Goal: Task Accomplishment & Management: Complete application form

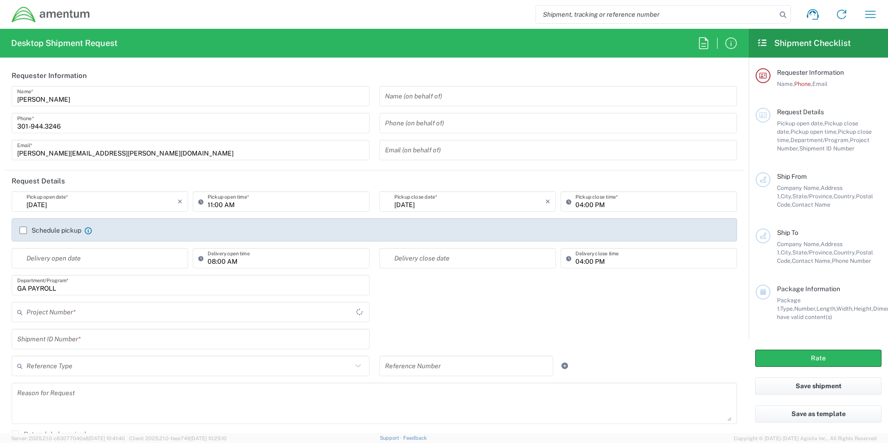
type input "[GEOGRAPHIC_DATA]"
type input "ADMN.100041.00000"
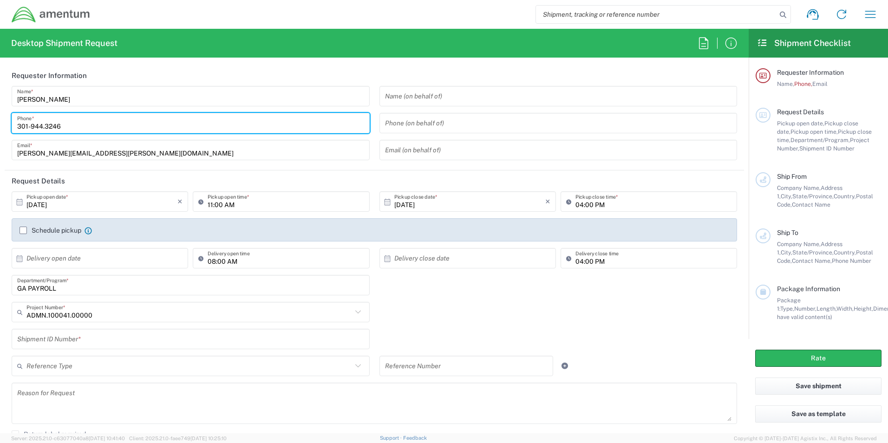
click at [43, 126] on input "301-944.3246" at bounding box center [190, 123] width 347 height 16
type input "[PHONE_NUMBER]"
click at [139, 338] on input "text" at bounding box center [190, 339] width 347 height 16
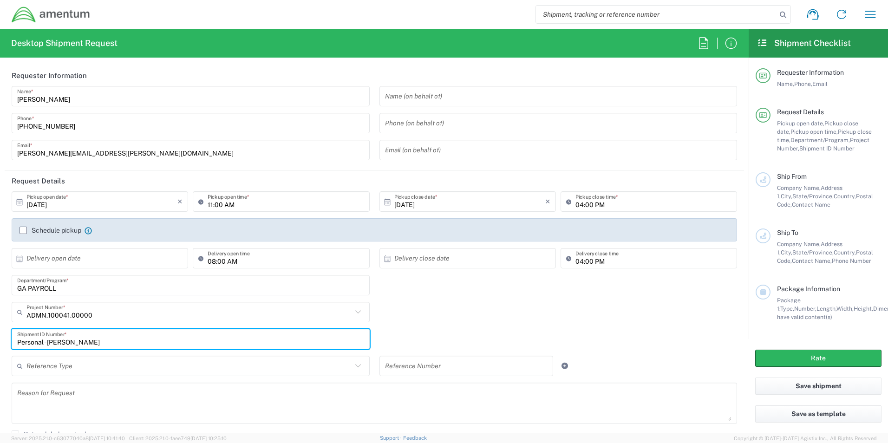
type input "Personal - [PERSON_NAME]"
click at [426, 101] on input "text" at bounding box center [558, 96] width 347 height 16
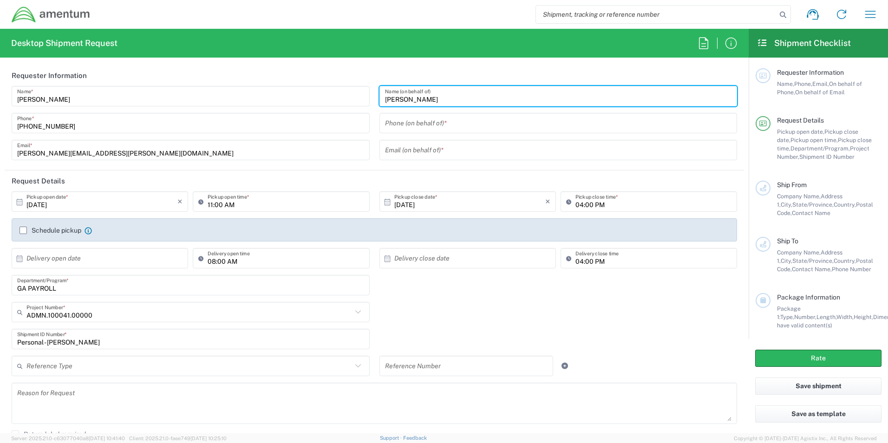
type input "[PERSON_NAME]"
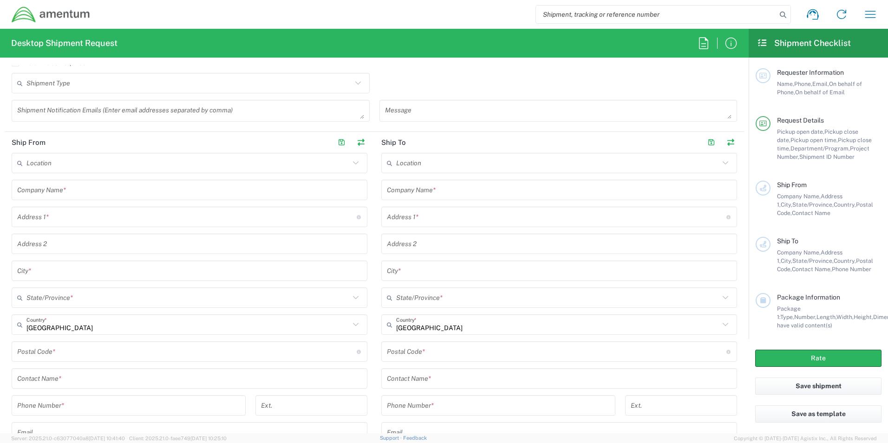
scroll to position [380, 0]
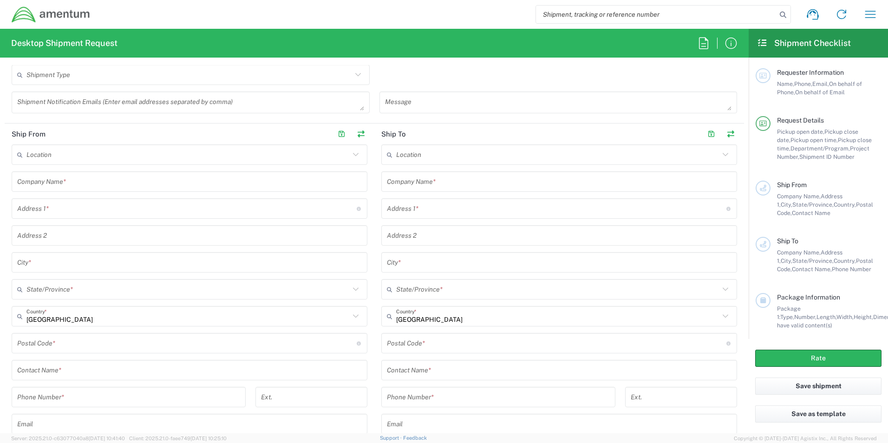
click at [92, 217] on input "text" at bounding box center [186, 209] width 339 height 16
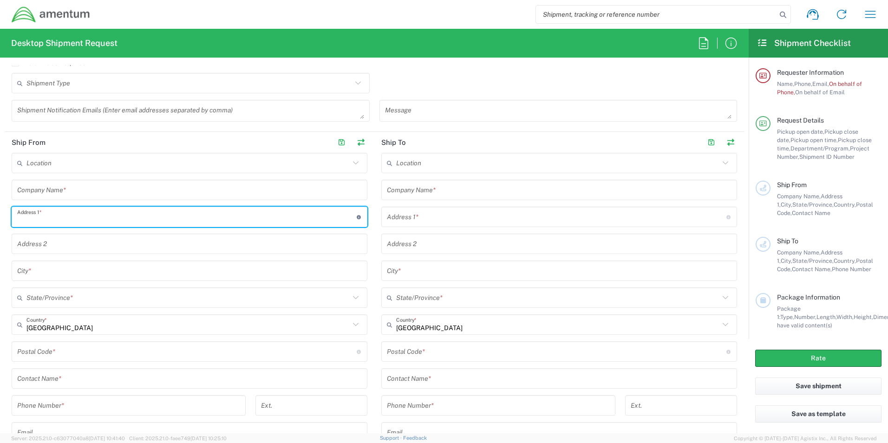
type input "[STREET_ADDRESS][PERSON_NAME]"
type input "[EMAIL_ADDRESS][PERSON_NAME][DOMAIN_NAME]"
type input "Amentum"
type input "[GEOGRAPHIC_DATA]"
type input "[US_STATE]"
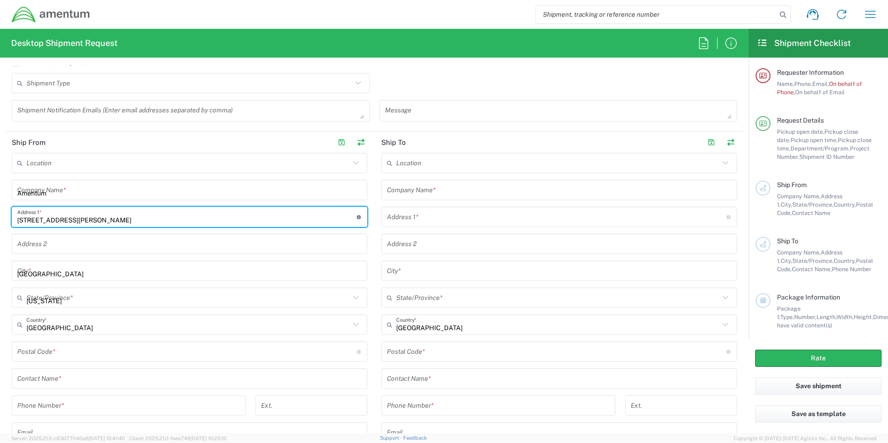
type input "22230"
type input "2402855537"
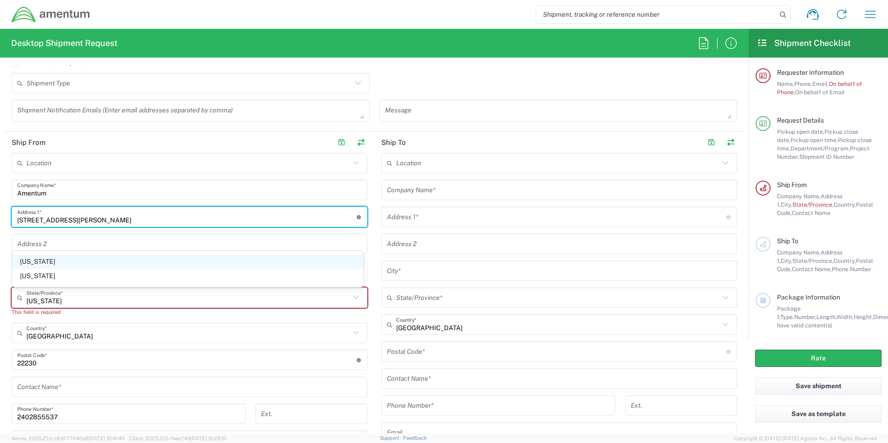
click at [47, 263] on span "[US_STATE]" at bounding box center [187, 261] width 351 height 14
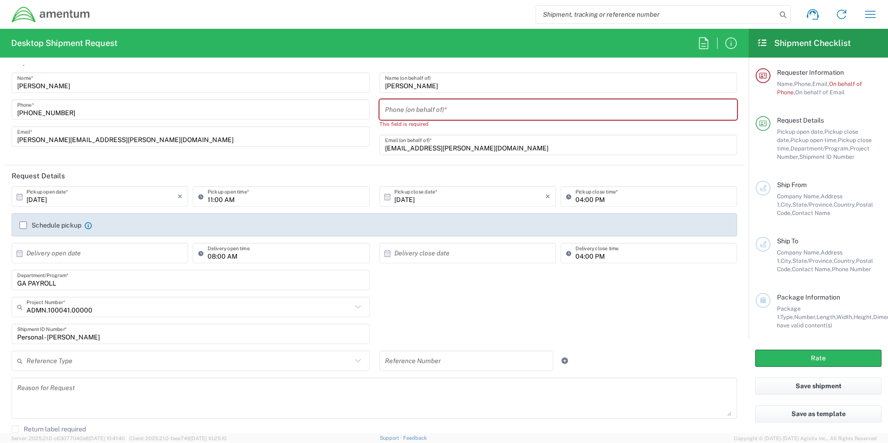
scroll to position [8, 0]
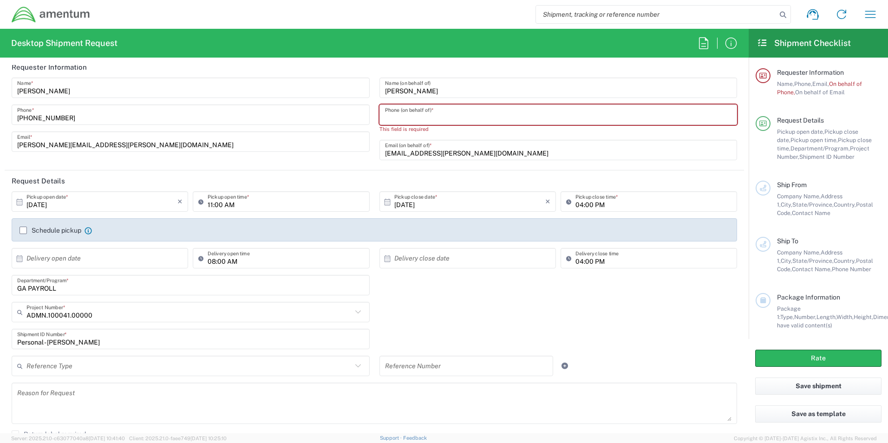
click at [426, 114] on input "tel" at bounding box center [558, 115] width 347 height 16
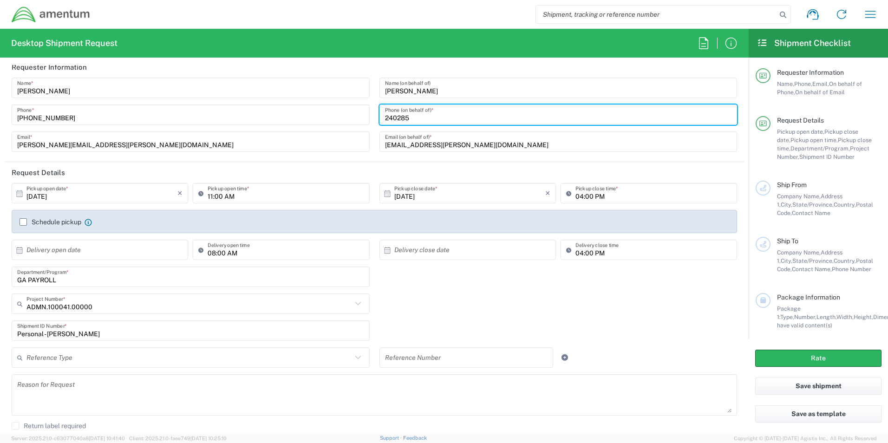
type input "2402855537"
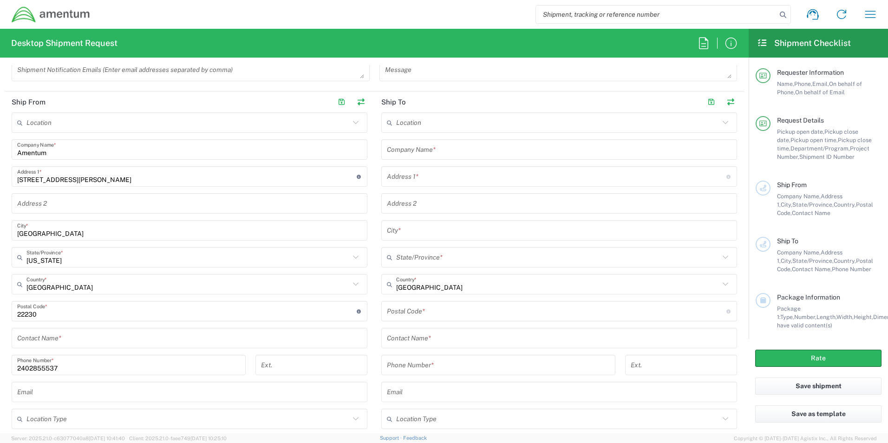
scroll to position [380, 0]
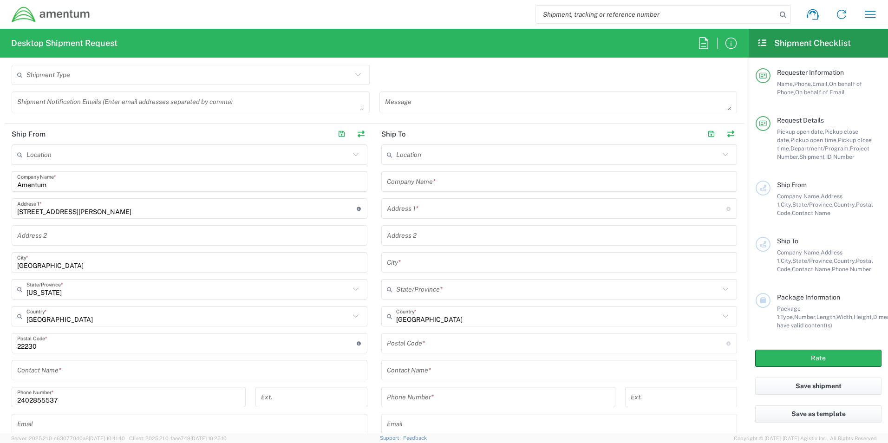
click at [451, 181] on input "text" at bounding box center [559, 182] width 344 height 16
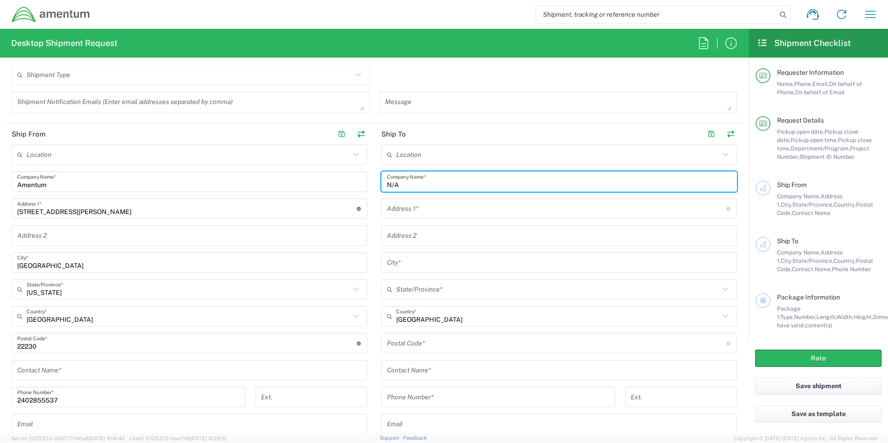
type input "N/A"
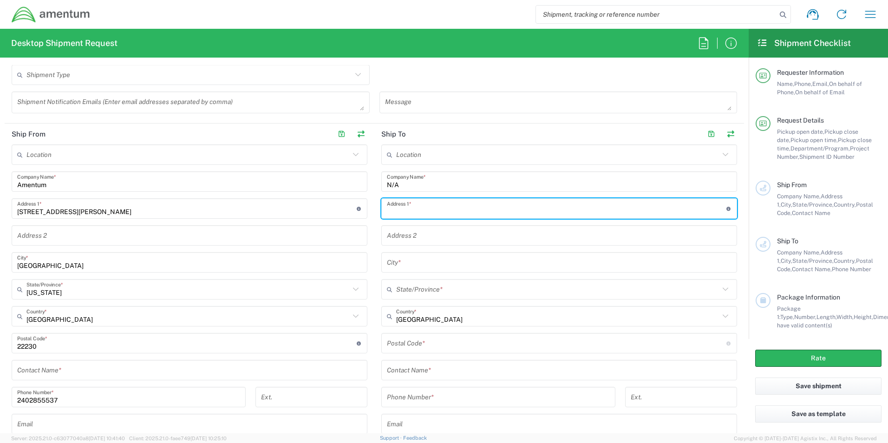
click at [420, 207] on input "text" at bounding box center [556, 209] width 339 height 16
type input "[STREET_ADDRESS]"
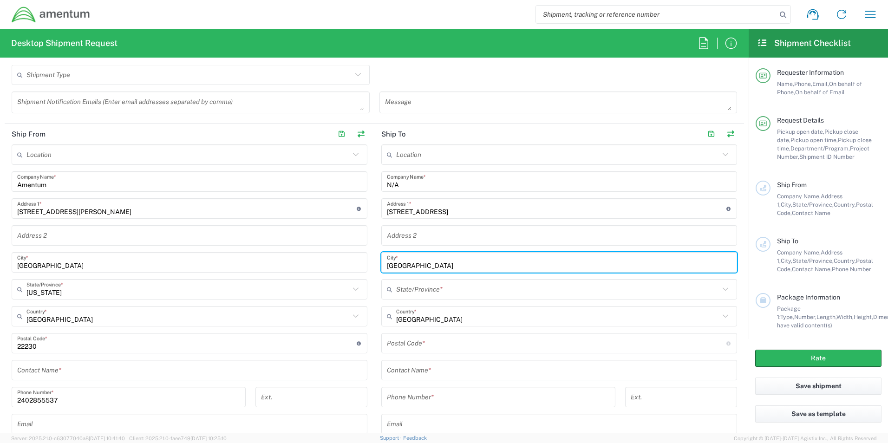
type input "[GEOGRAPHIC_DATA]"
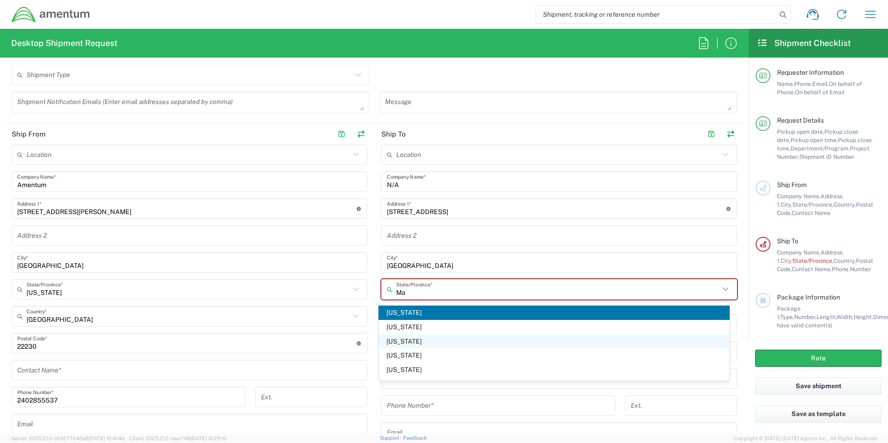
click at [390, 343] on span "[US_STATE]" at bounding box center [553, 341] width 351 height 14
type input "[US_STATE]"
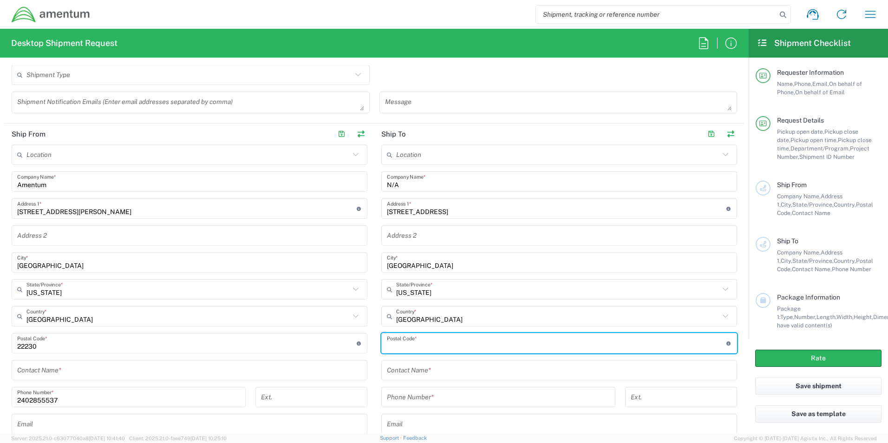
click at [412, 346] on input "undefined" at bounding box center [556, 343] width 339 height 16
type input "21163"
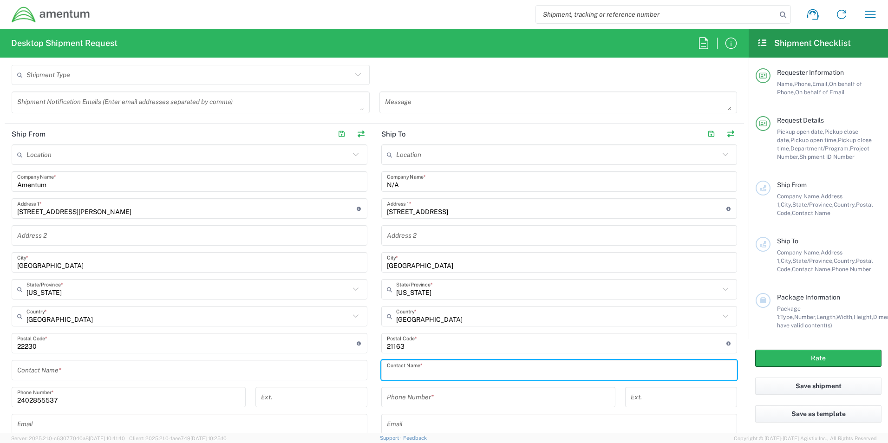
click at [411, 370] on input "text" at bounding box center [559, 370] width 344 height 16
type input "[PERSON_NAME]"
click at [413, 397] on input "tel" at bounding box center [498, 397] width 223 height 16
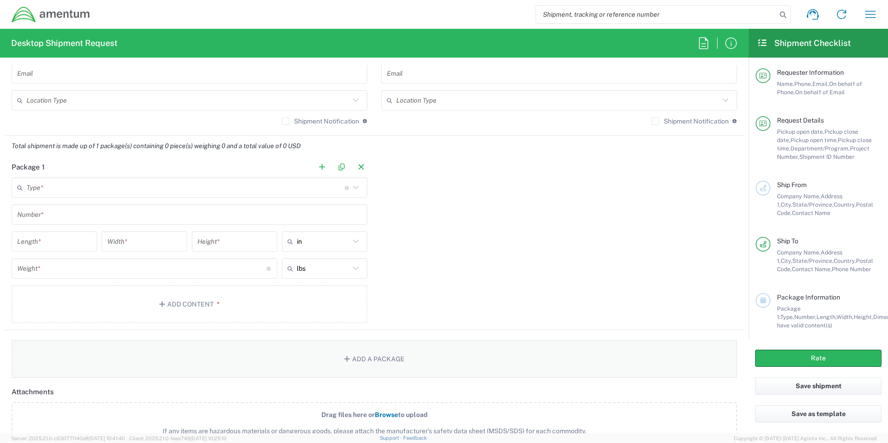
scroll to position [751, 0]
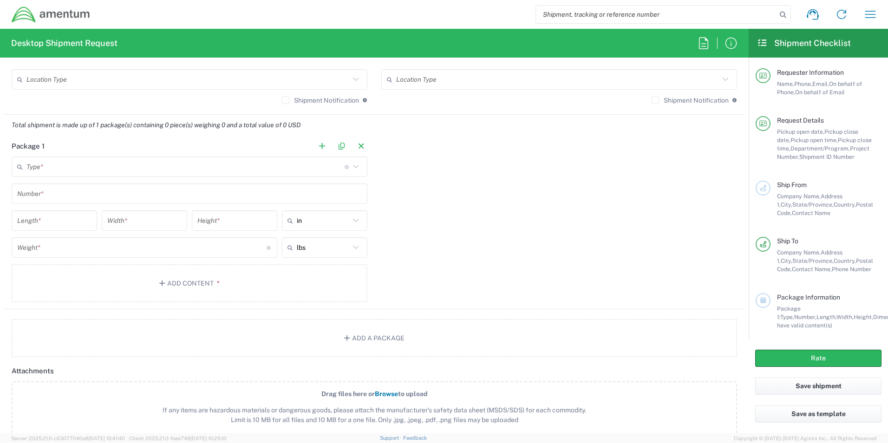
type input "7038221878"
click at [351, 168] on icon at bounding box center [356, 167] width 12 height 12
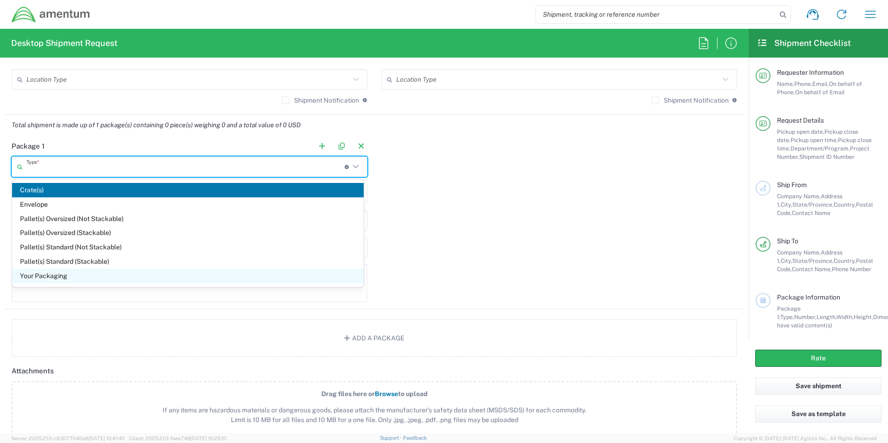
click at [62, 276] on span "Your Packaging" at bounding box center [187, 276] width 351 height 14
type input "Your Packaging"
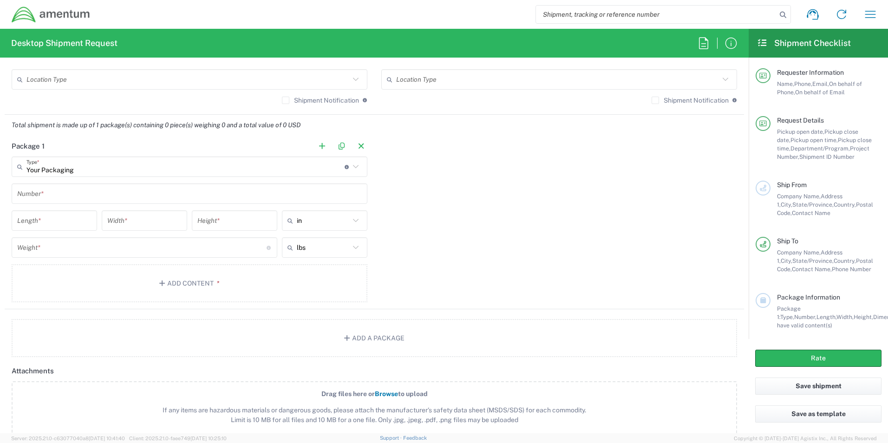
click at [279, 199] on input "text" at bounding box center [189, 194] width 344 height 16
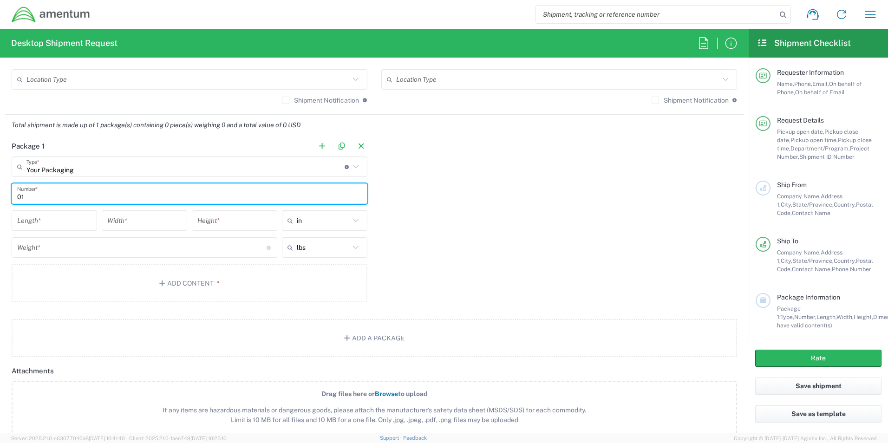
type input "0"
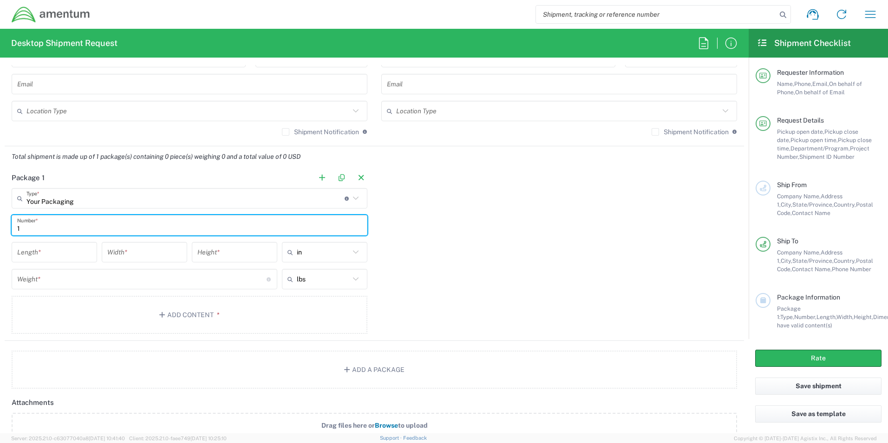
scroll to position [705, 0]
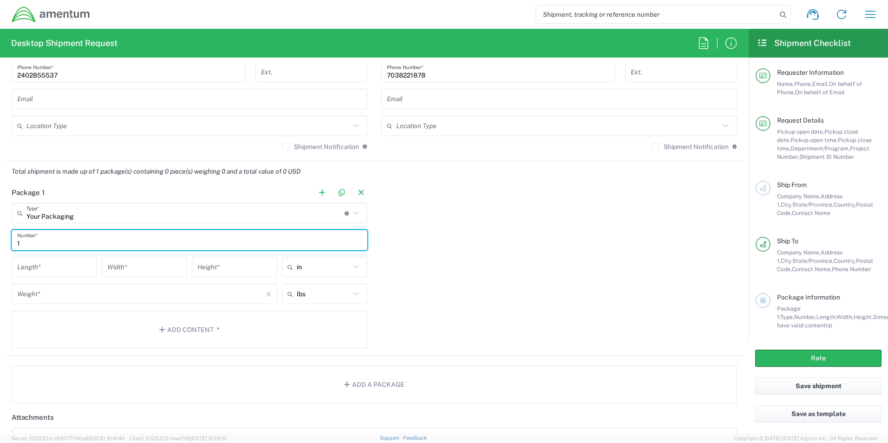
type input "1"
click at [73, 271] on input "number" at bounding box center [54, 267] width 74 height 16
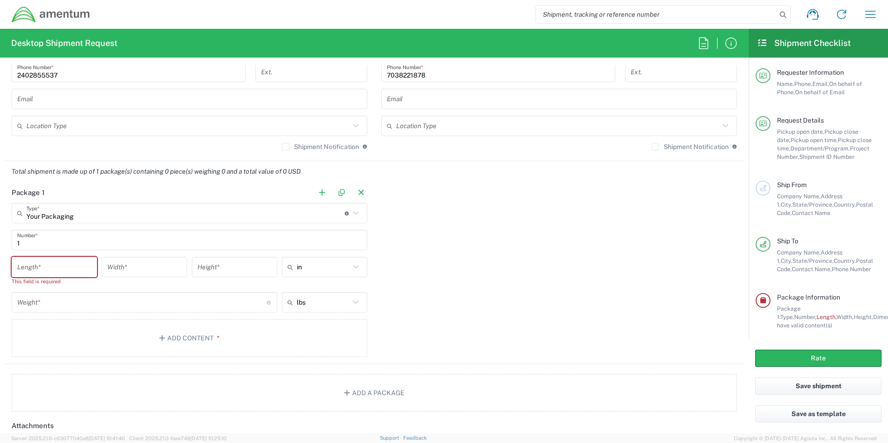
click at [54, 265] on input "number" at bounding box center [54, 267] width 74 height 16
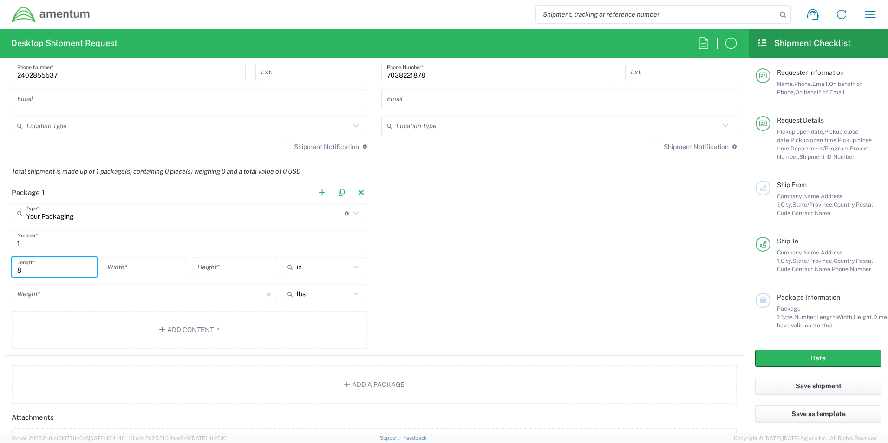
type input "8"
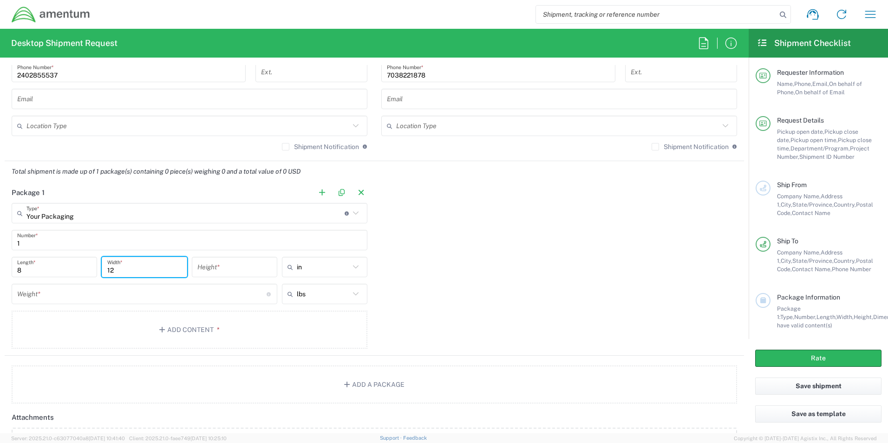
type input "12"
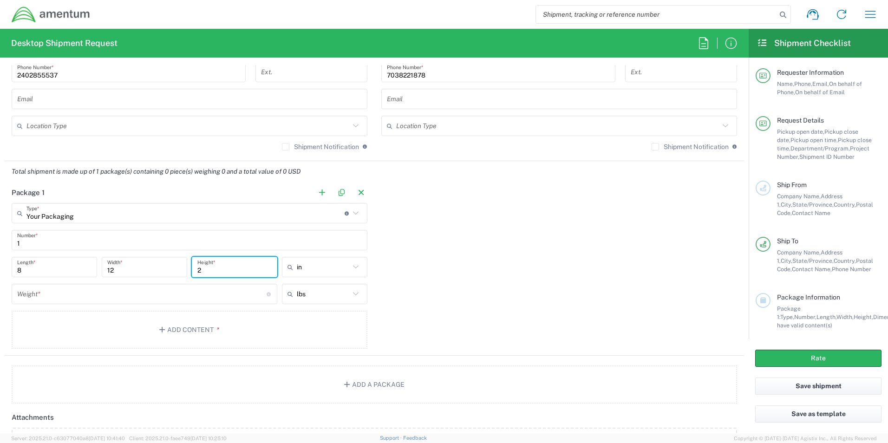
type input "2"
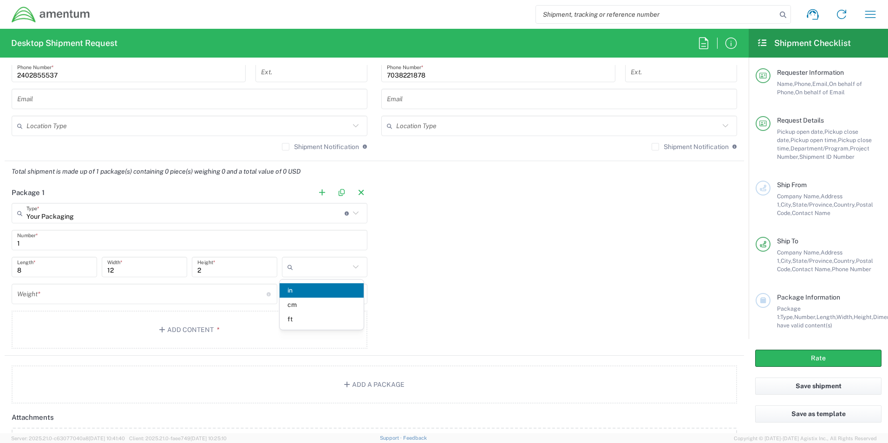
click at [296, 292] on span "in" at bounding box center [321, 290] width 84 height 14
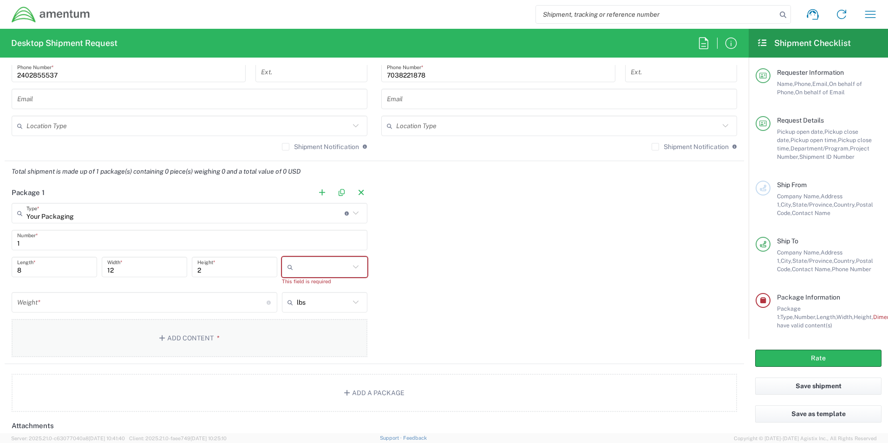
scroll to position [751, 0]
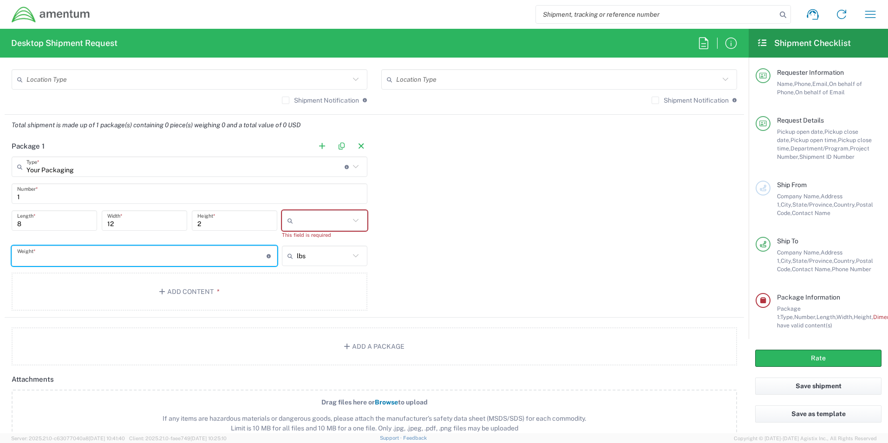
click at [128, 260] on input "number" at bounding box center [141, 256] width 249 height 16
type input "2"
click at [216, 291] on span "*" at bounding box center [217, 291] width 6 height 7
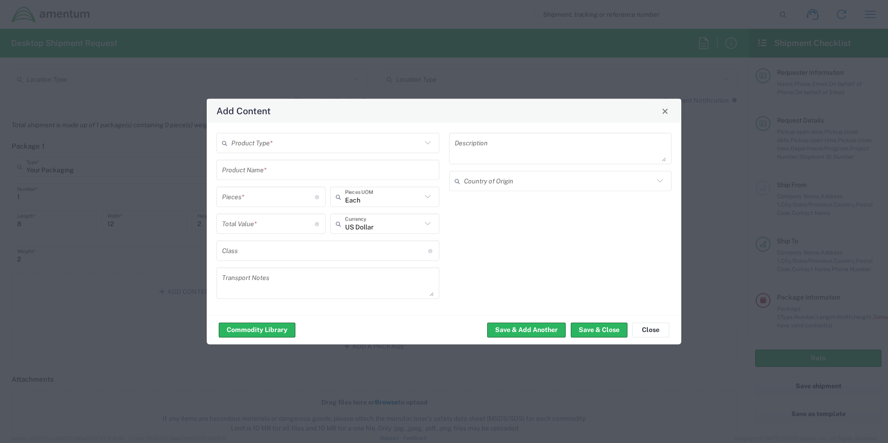
click at [426, 144] on icon at bounding box center [427, 143] width 12 height 12
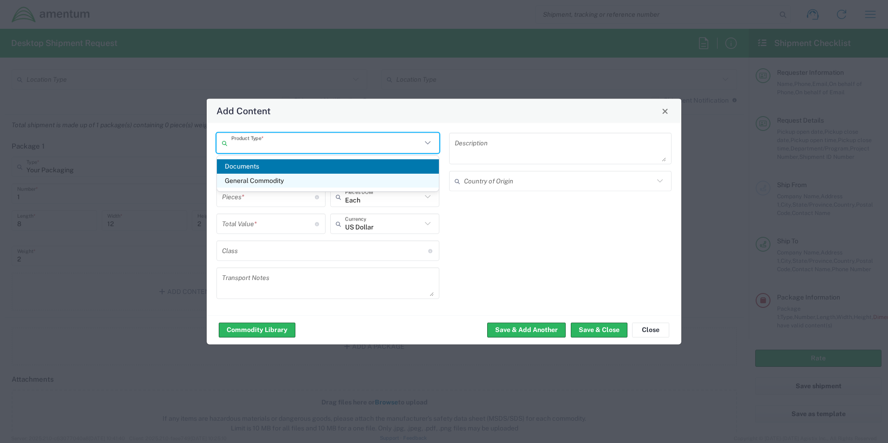
click at [261, 179] on span "General Commodity" at bounding box center [328, 181] width 222 height 14
type input "General Commodity"
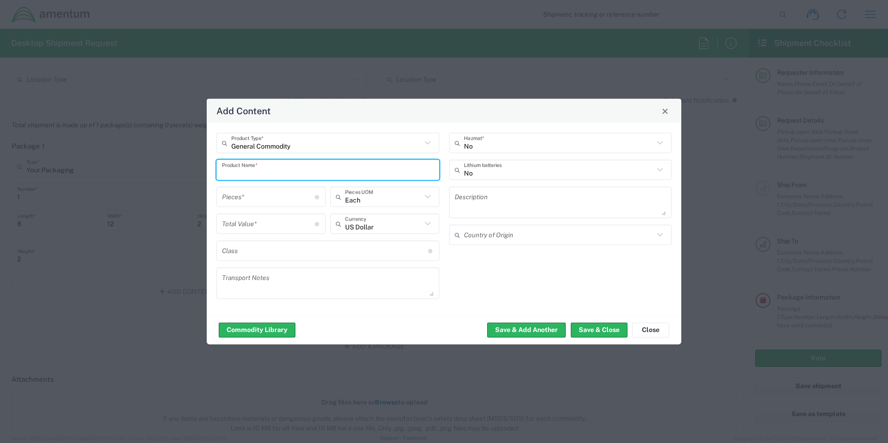
click at [267, 174] on input "text" at bounding box center [328, 170] width 212 height 16
type input "Clothes"
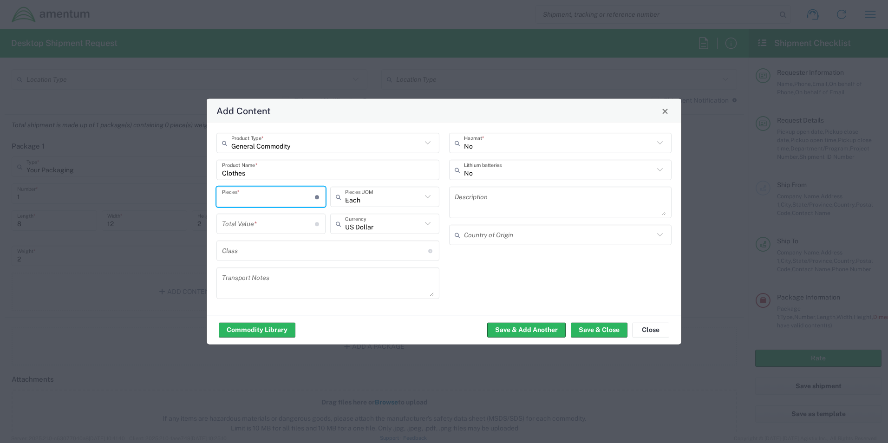
click at [285, 203] on input "number" at bounding box center [268, 196] width 93 height 16
type input "1"
click at [290, 223] on input "number" at bounding box center [268, 223] width 93 height 16
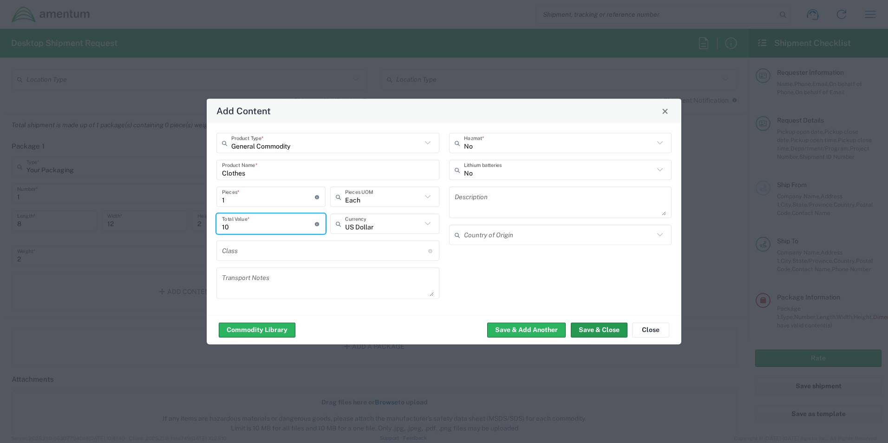
type input "10"
click at [597, 327] on button "Save & Close" at bounding box center [598, 329] width 57 height 15
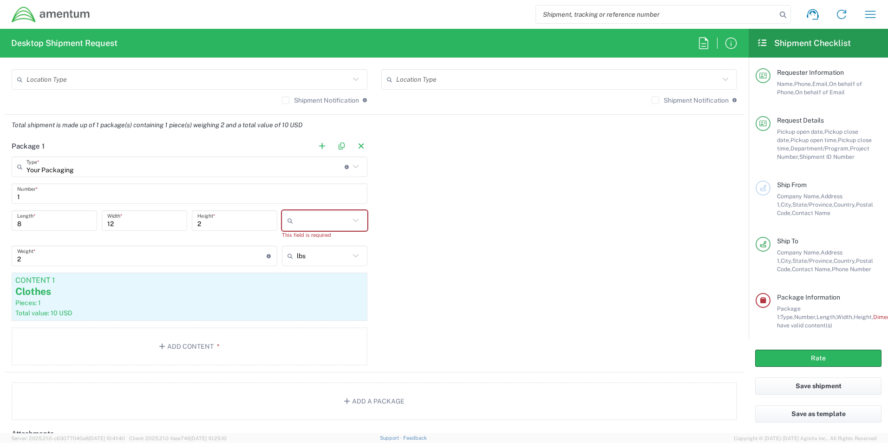
click at [353, 221] on icon at bounding box center [356, 220] width 6 height 3
click at [296, 273] on span "in" at bounding box center [321, 273] width 84 height 14
type input "in"
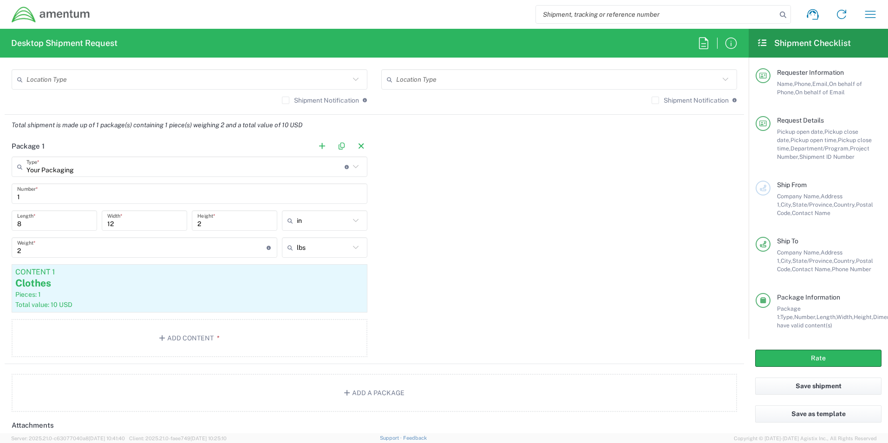
click at [444, 270] on div "Package 1 Your Packaging Type * Material used to package goods Crate(s) Envelop…" at bounding box center [374, 250] width 739 height 228
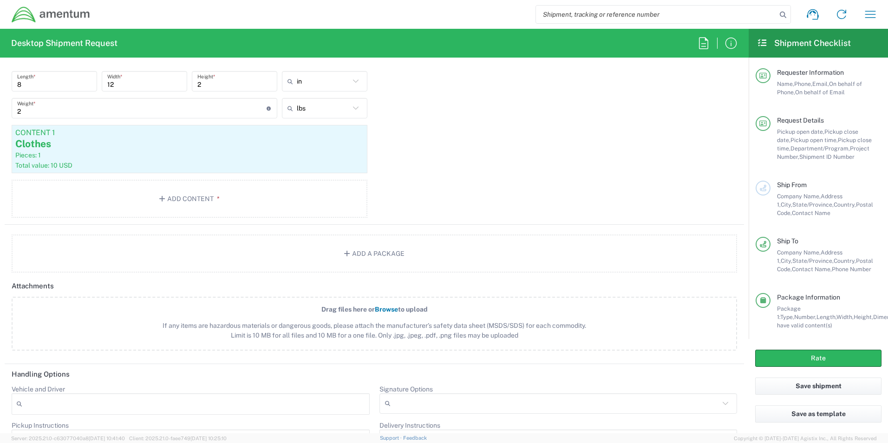
scroll to position [1030, 0]
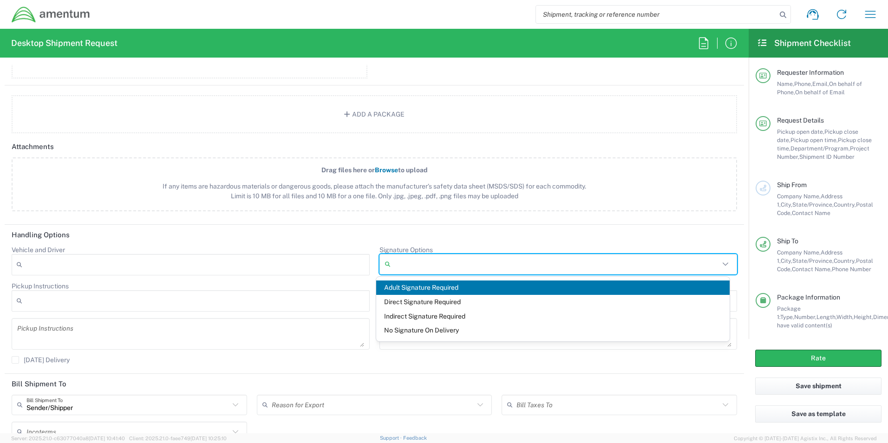
click at [492, 269] on input "Signature Options" at bounding box center [556, 264] width 325 height 15
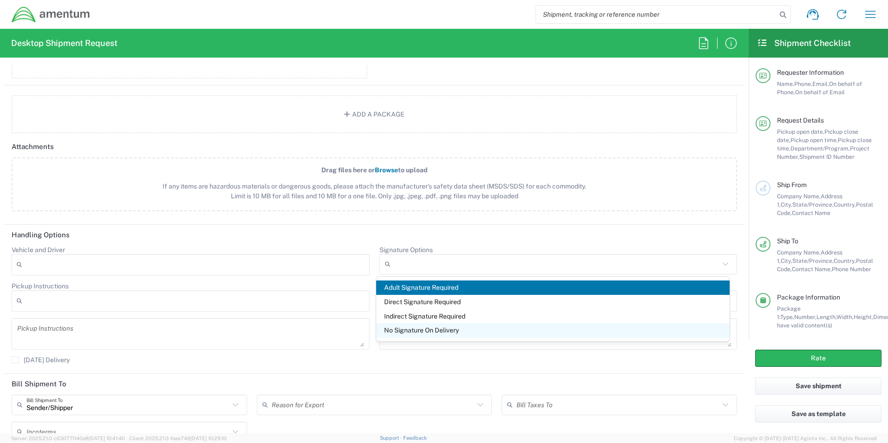
click at [440, 328] on span "No Signature On Delivery" at bounding box center [552, 330] width 353 height 14
type input "No Signature On Delivery"
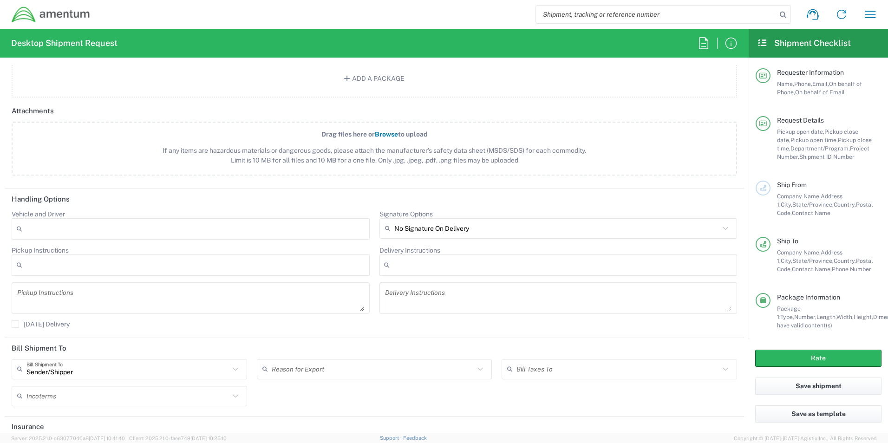
scroll to position [1108, 0]
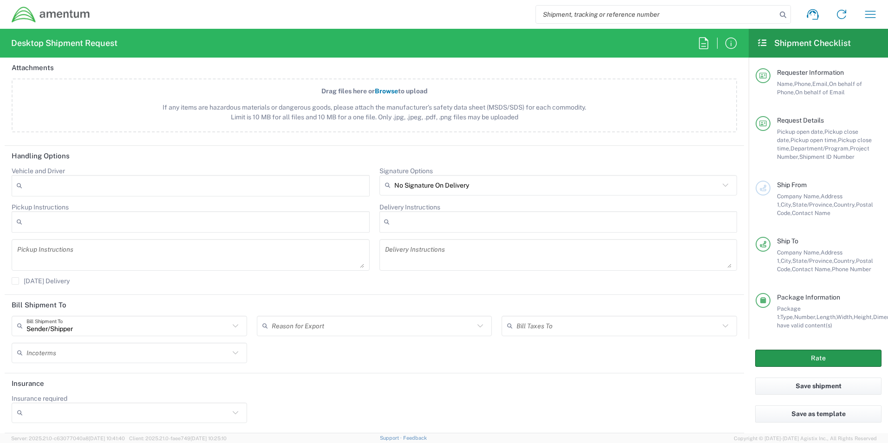
click at [860, 357] on button "Rate" at bounding box center [818, 358] width 126 height 17
type input "ADMN.100041.00000"
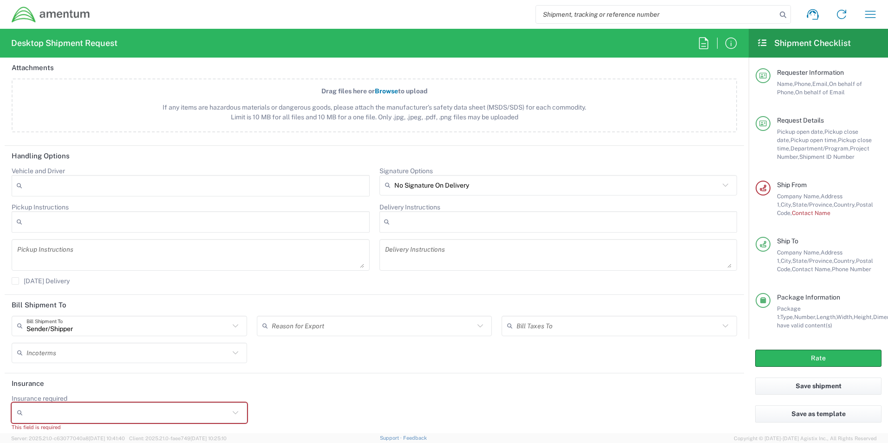
click at [235, 412] on icon at bounding box center [236, 412] width 6 height 3
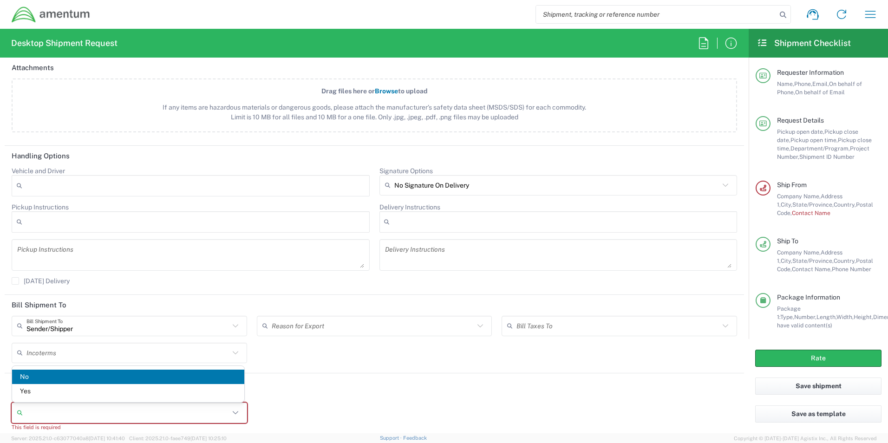
click at [112, 376] on span "No" at bounding box center [128, 376] width 232 height 14
type input "No"
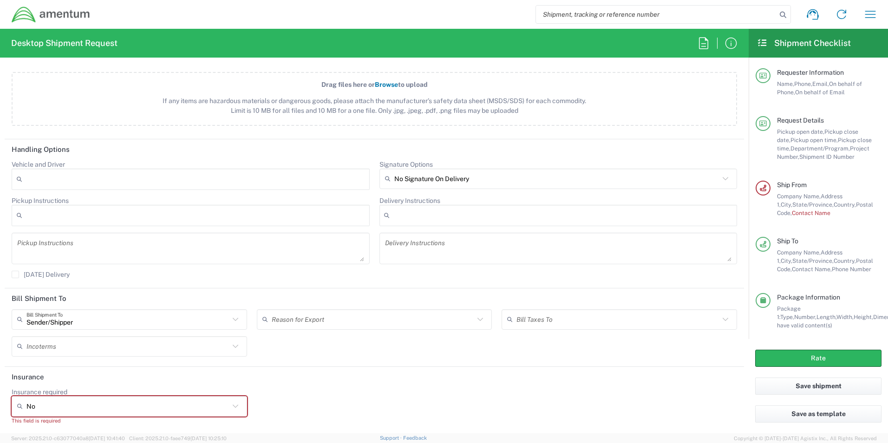
scroll to position [1125, 0]
click at [847, 356] on button "Rate" at bounding box center [818, 358] width 126 height 17
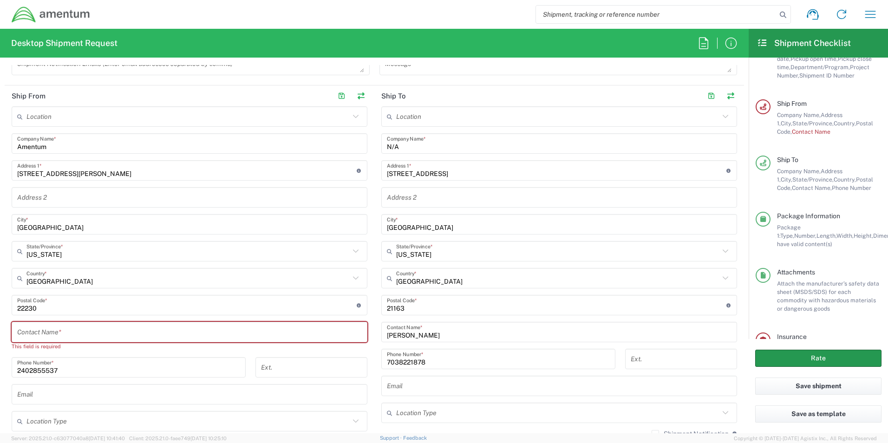
scroll to position [428, 0]
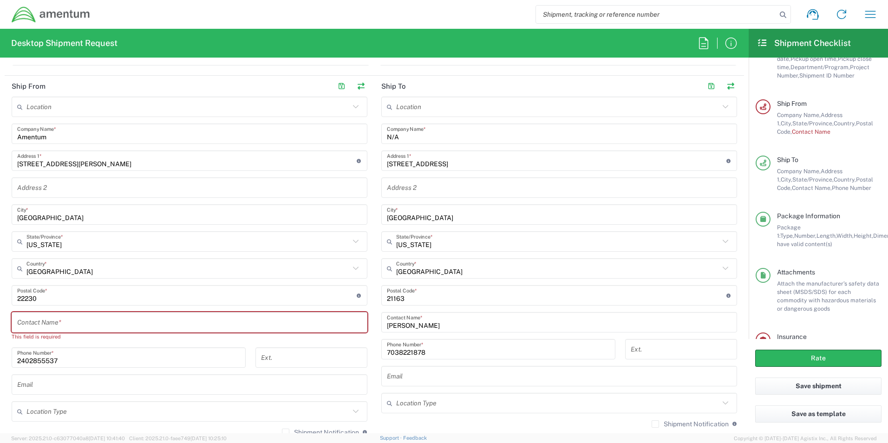
click at [80, 320] on input "text" at bounding box center [189, 322] width 344 height 16
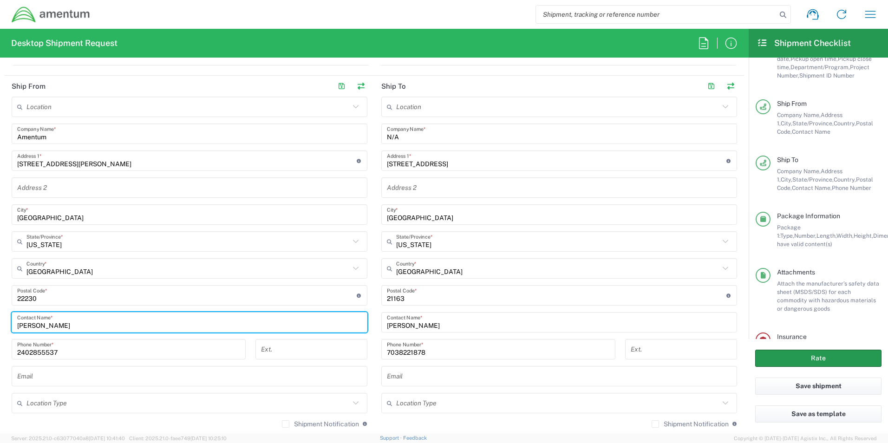
type input "[PERSON_NAME]"
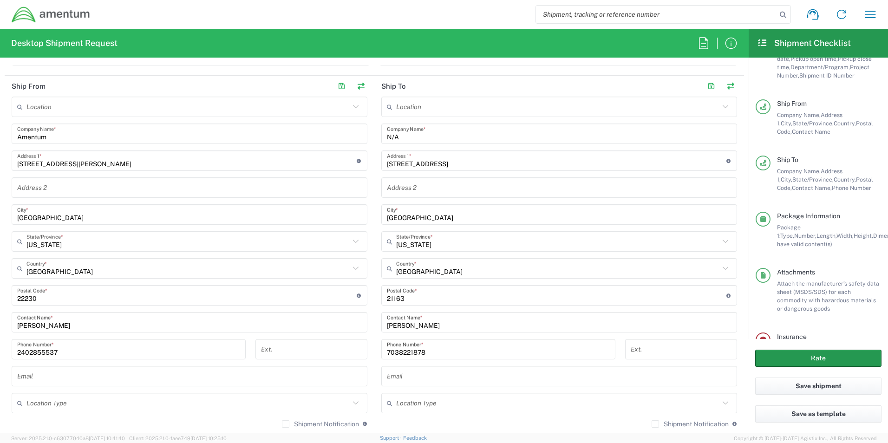
click at [835, 359] on button "Rate" at bounding box center [818, 358] width 126 height 17
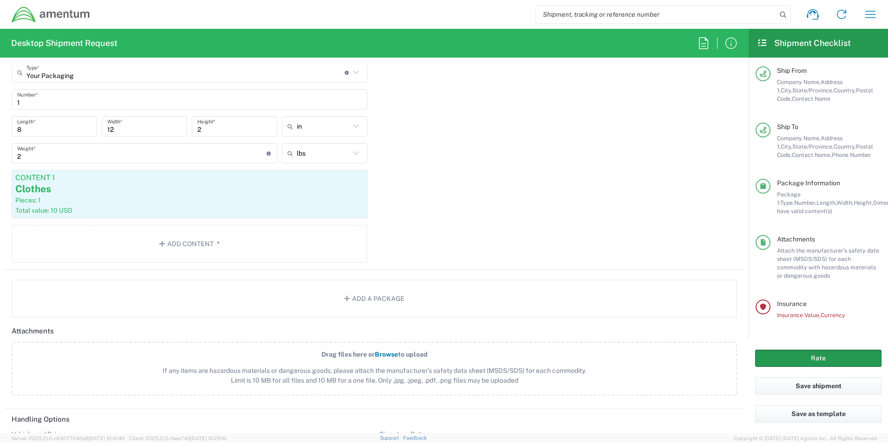
scroll to position [1117, 0]
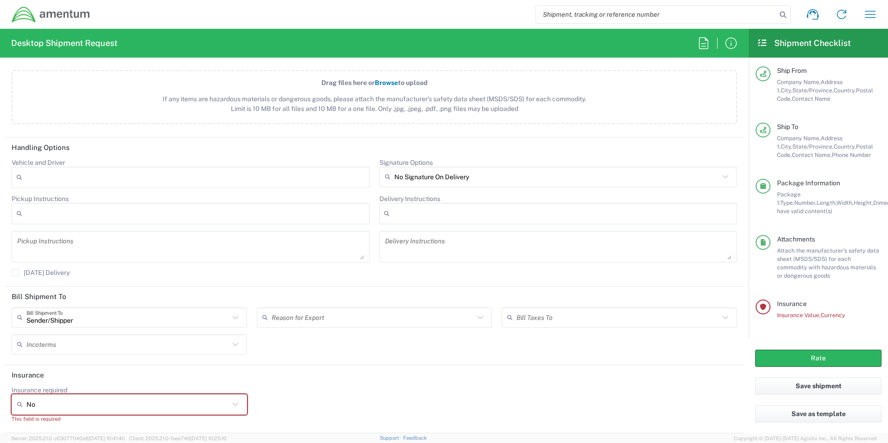
click at [233, 402] on icon at bounding box center [235, 404] width 12 height 12
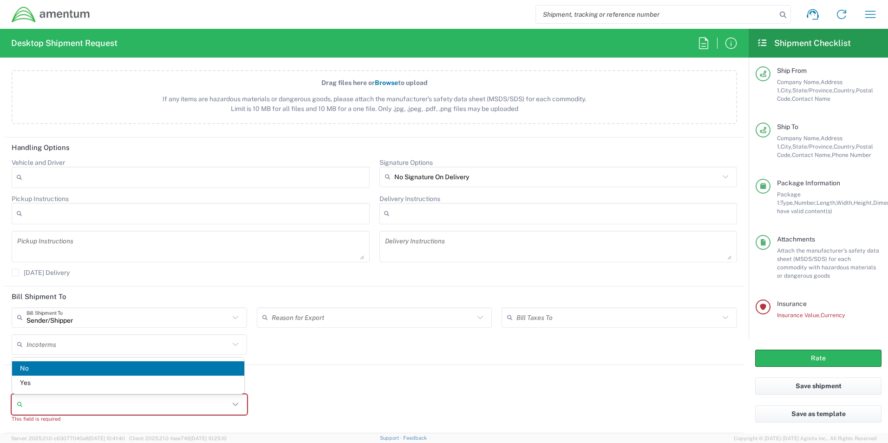
click at [59, 366] on span "No" at bounding box center [128, 368] width 232 height 14
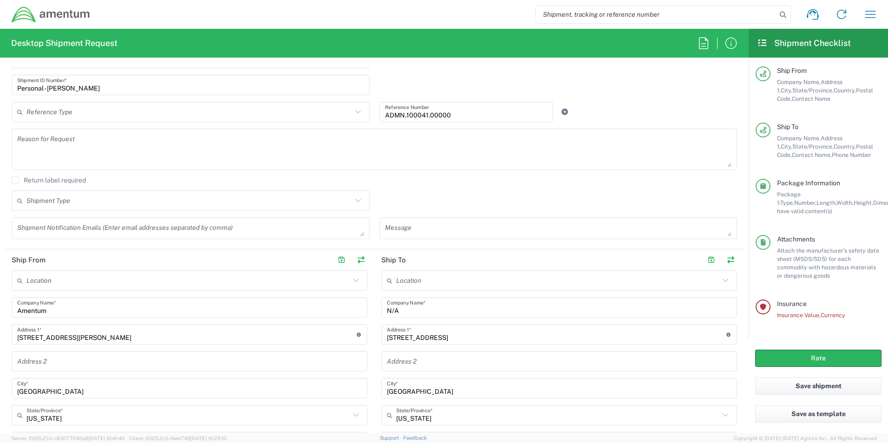
scroll to position [325, 0]
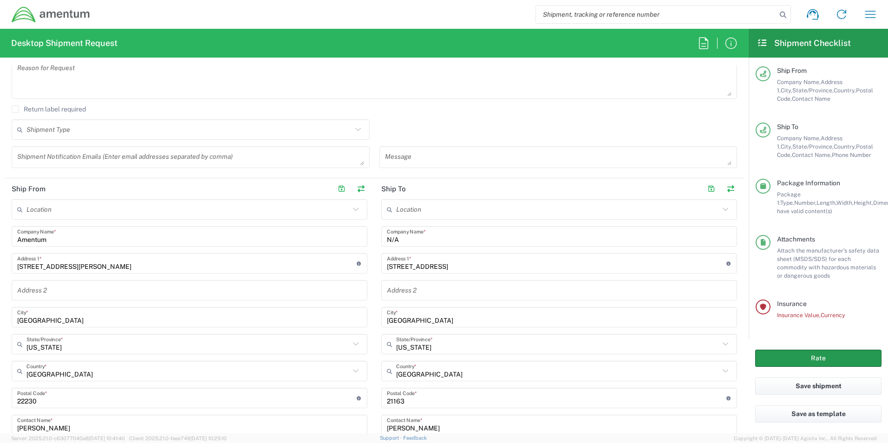
click at [786, 360] on button "Rate" at bounding box center [818, 358] width 126 height 17
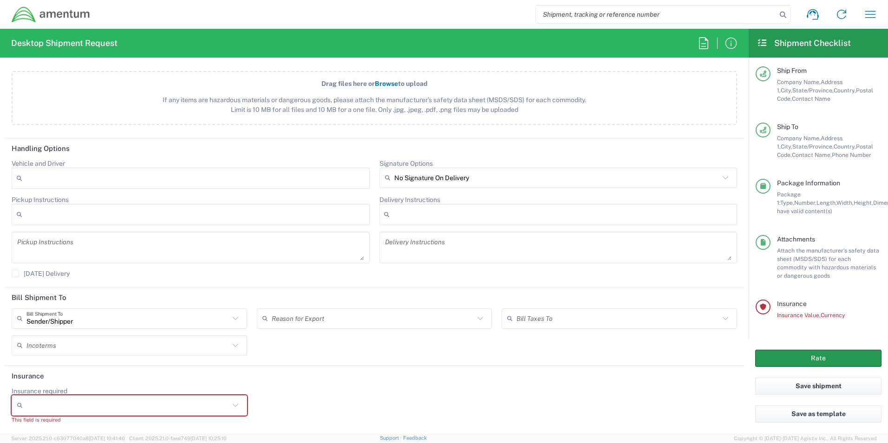
scroll to position [1117, 0]
click at [234, 401] on icon at bounding box center [235, 404] width 12 height 12
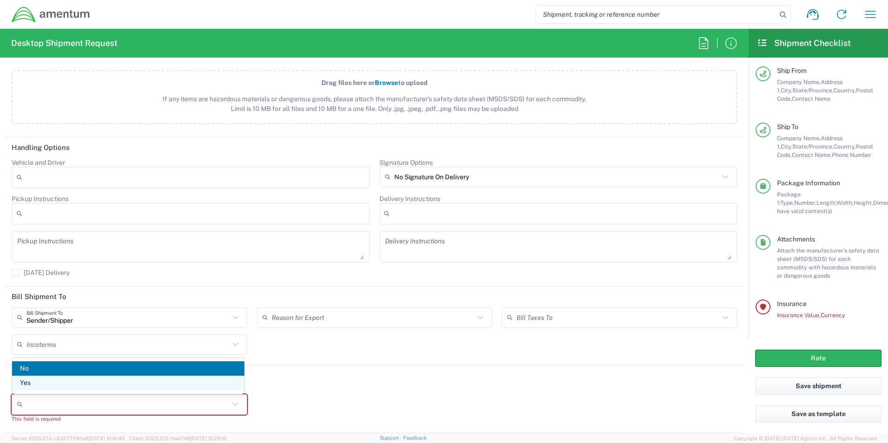
click at [79, 383] on span "Yes" at bounding box center [128, 383] width 232 height 14
type input "Yes"
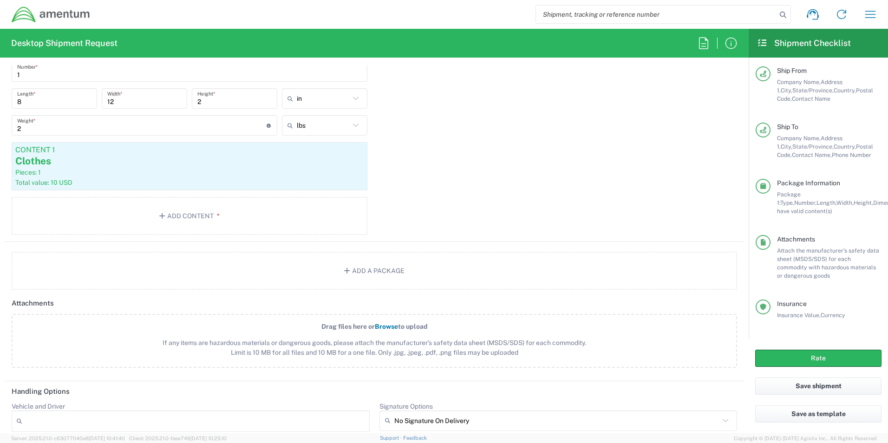
scroll to position [1045, 0]
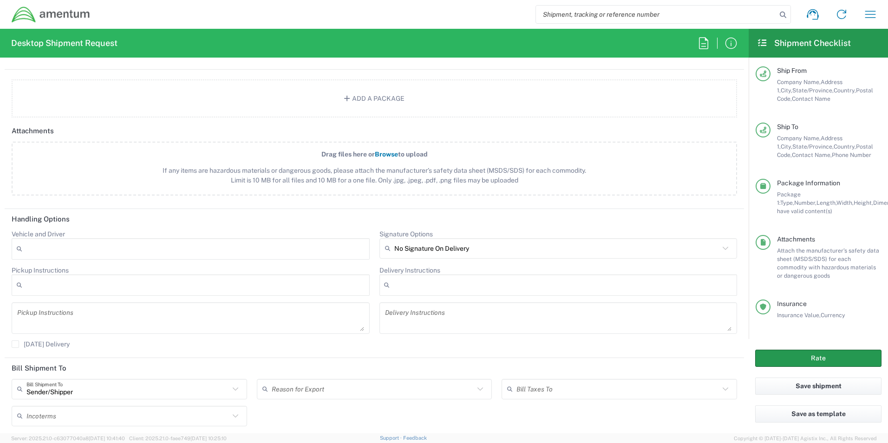
click at [834, 354] on button "Rate" at bounding box center [818, 358] width 126 height 17
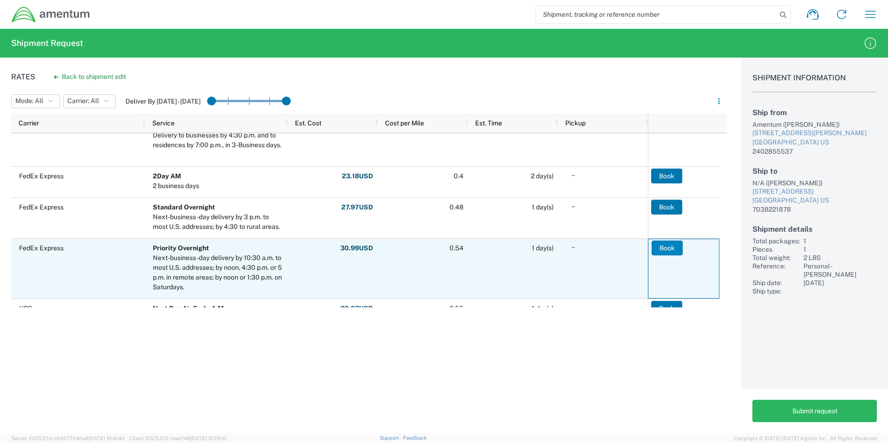
click at [666, 250] on button "Book" at bounding box center [666, 247] width 31 height 15
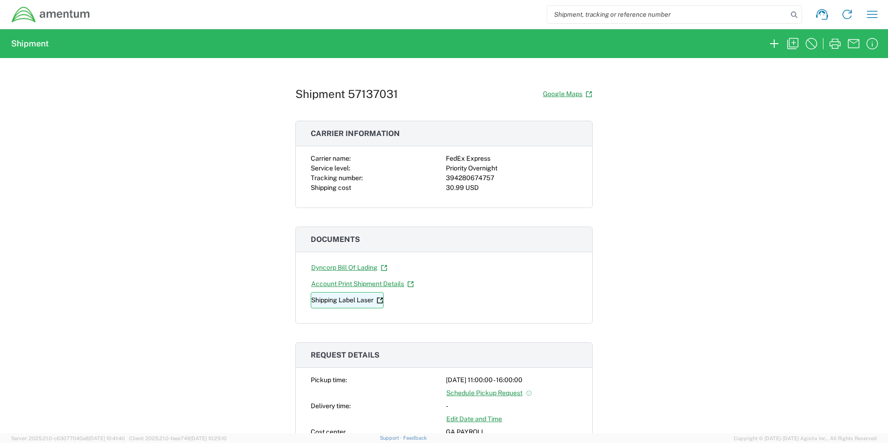
click at [343, 301] on link "Shipping Label Laser" at bounding box center [347, 300] width 73 height 16
